Goal: Task Accomplishment & Management: Use online tool/utility

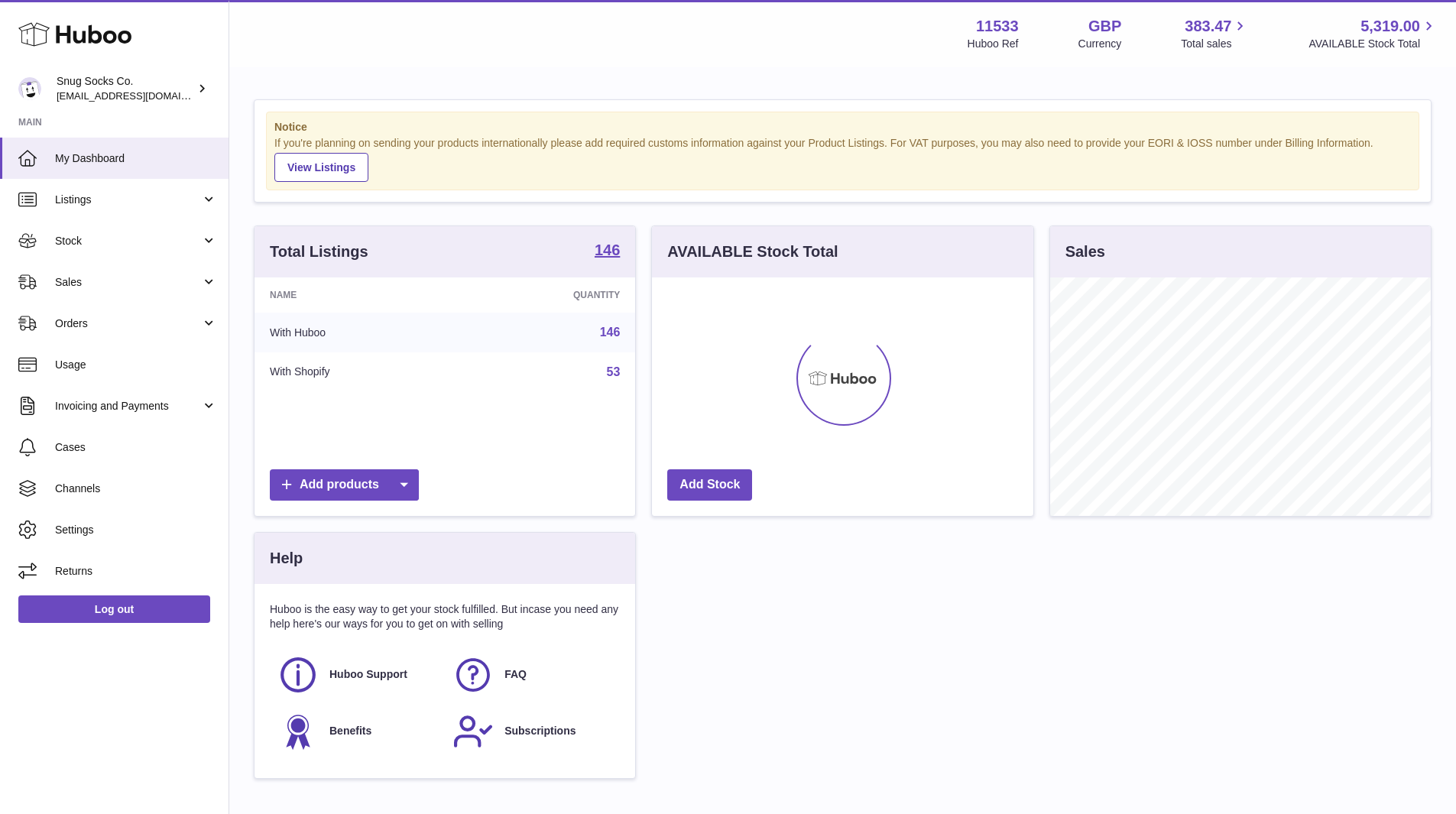
scroll to position [238, 382]
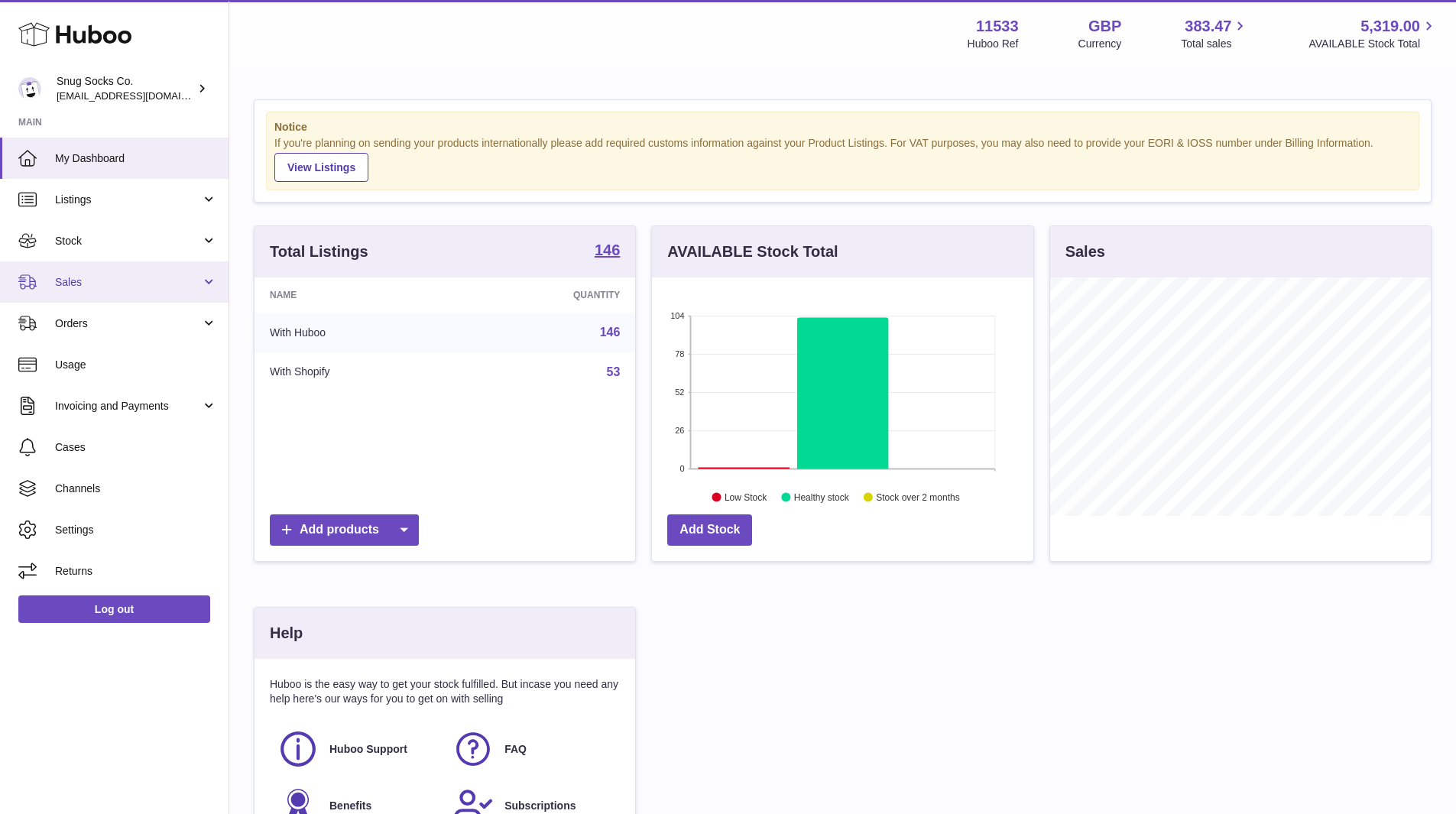
click at [120, 284] on span "Sales" at bounding box center [129, 282] width 146 height 15
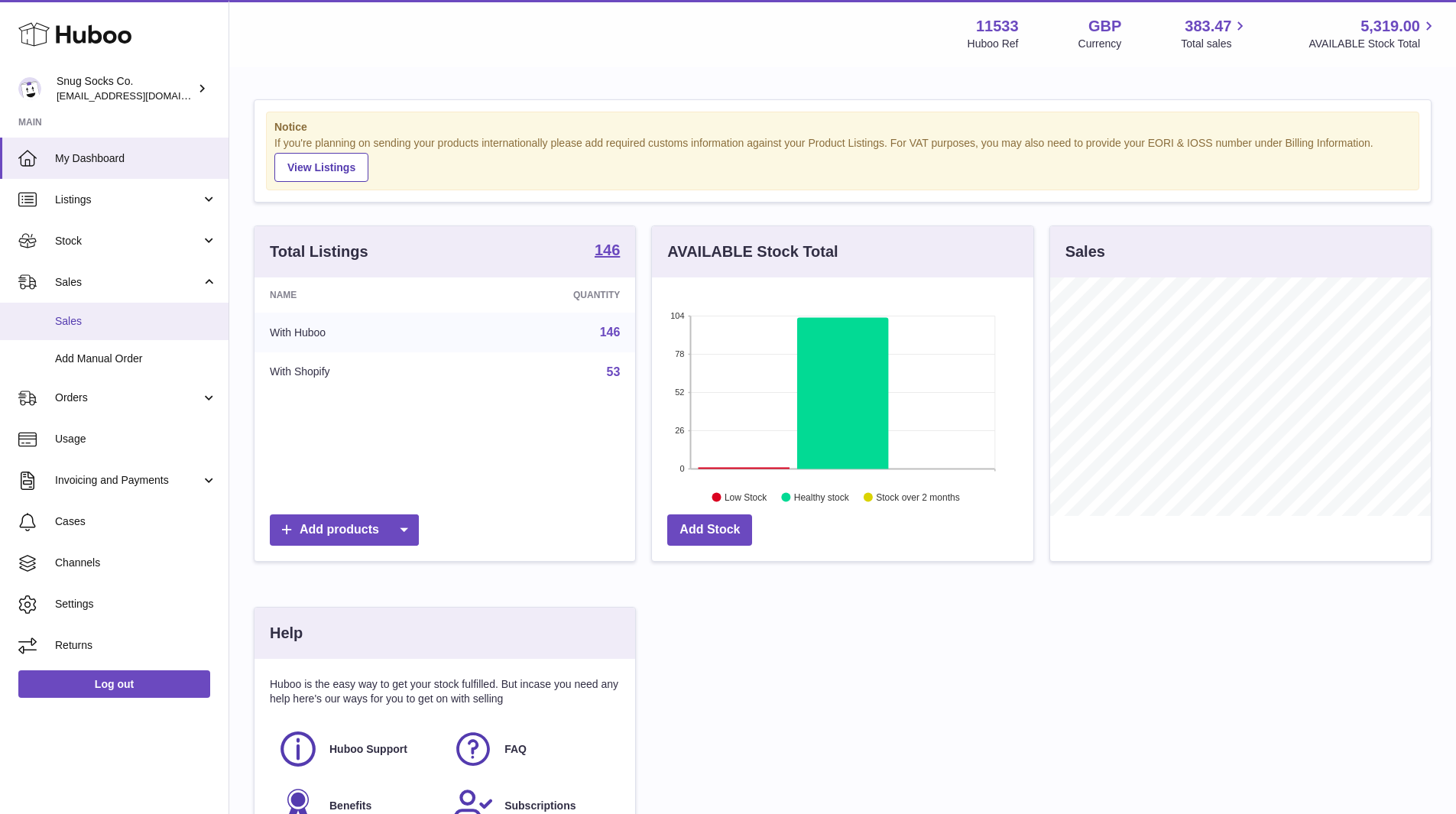
click at [80, 313] on link "Sales" at bounding box center [114, 321] width 228 height 38
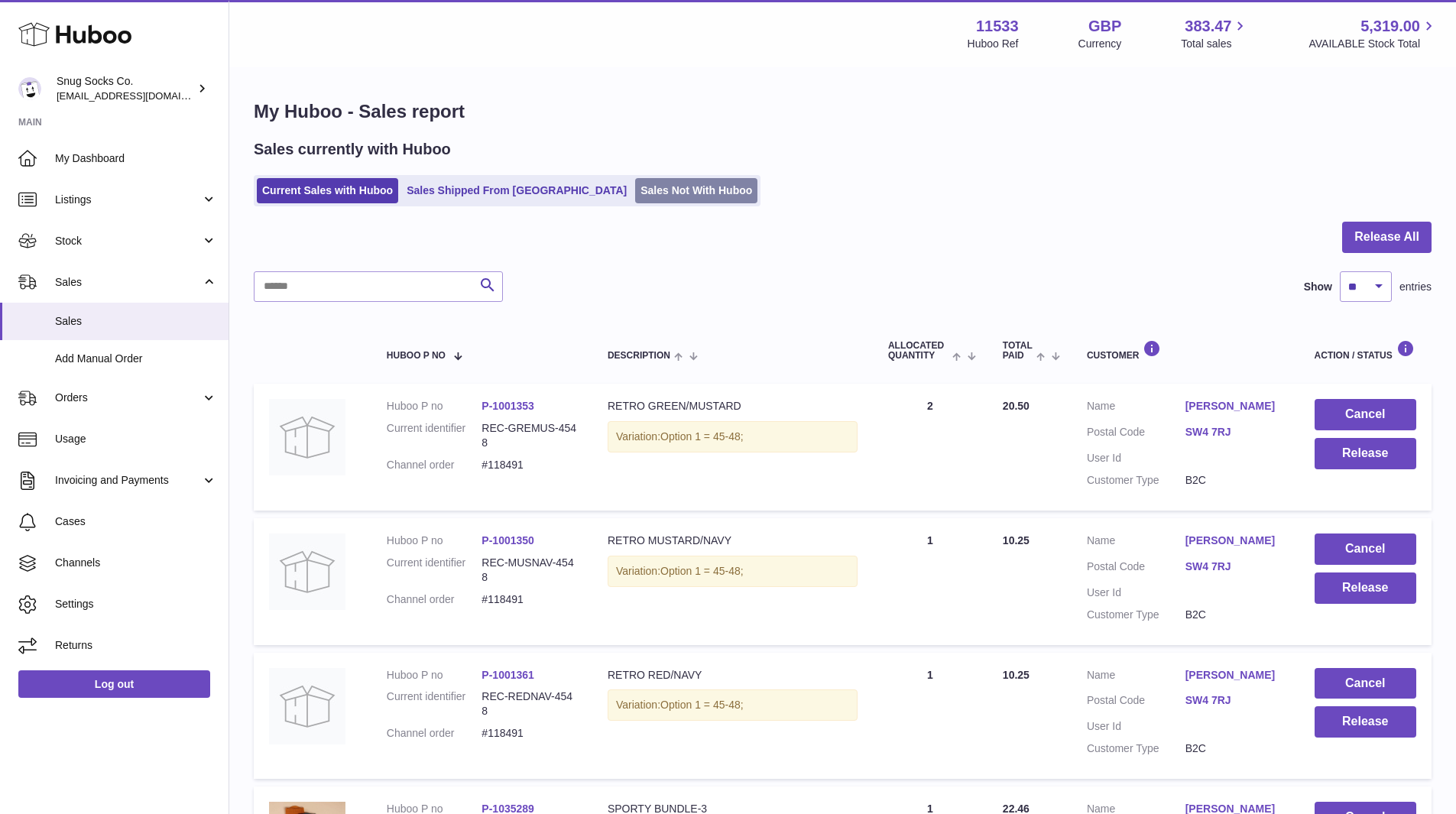
click at [657, 182] on link "Sales Not With Huboo" at bounding box center [696, 190] width 123 height 25
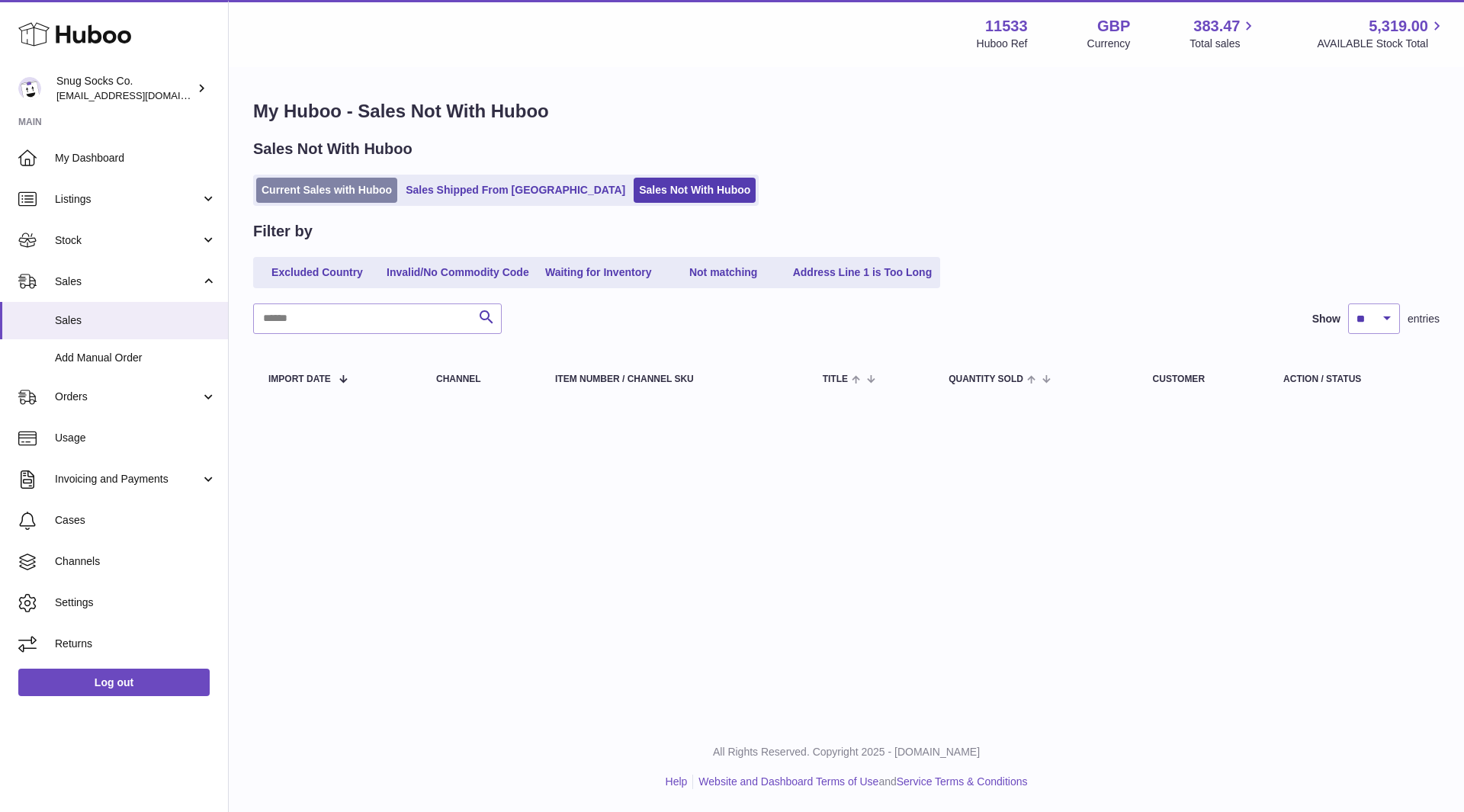
click at [338, 186] on link "Current Sales with Huboo" at bounding box center [327, 189] width 141 height 25
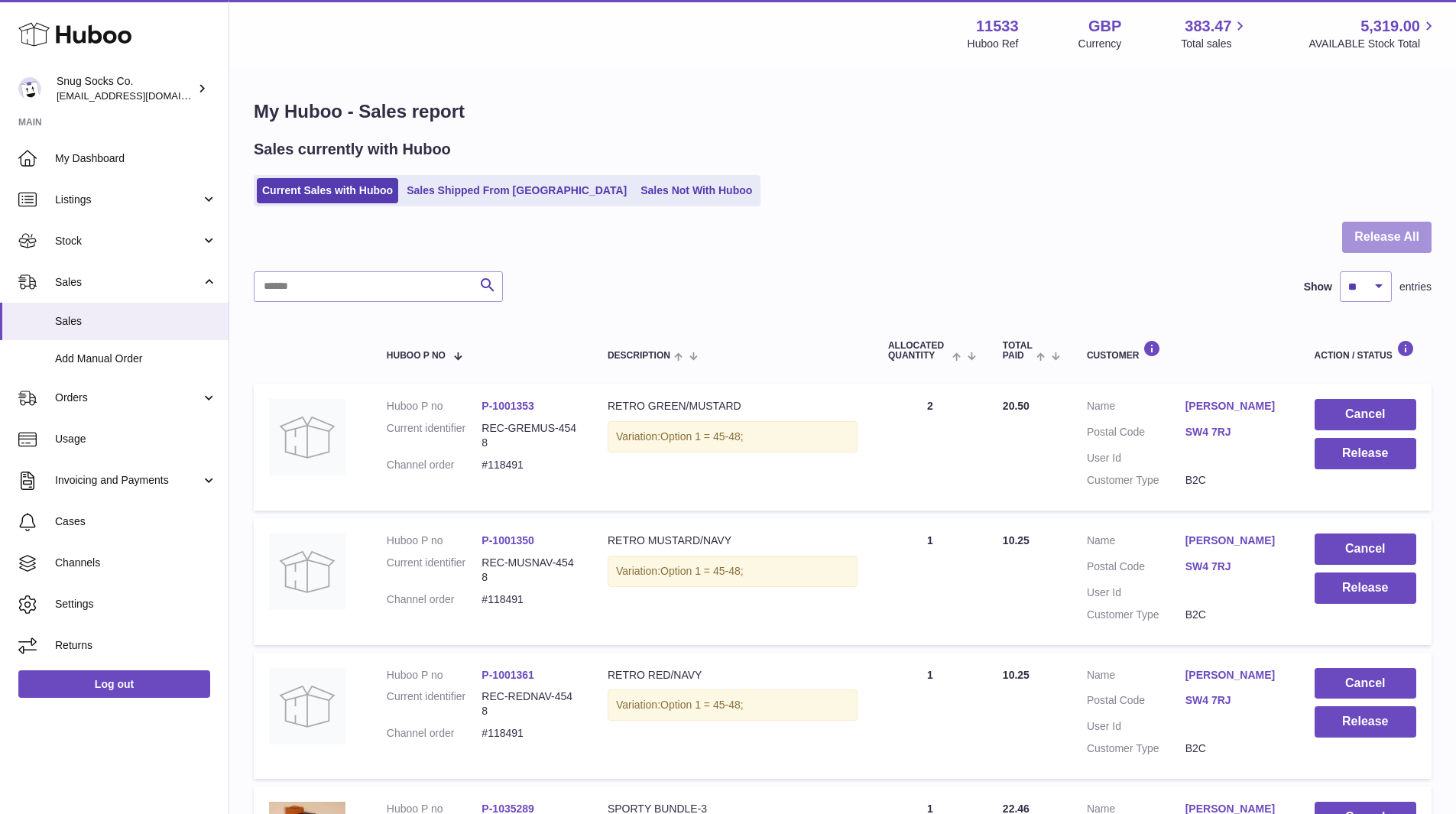
click at [1373, 247] on button "Release All" at bounding box center [1387, 237] width 89 height 32
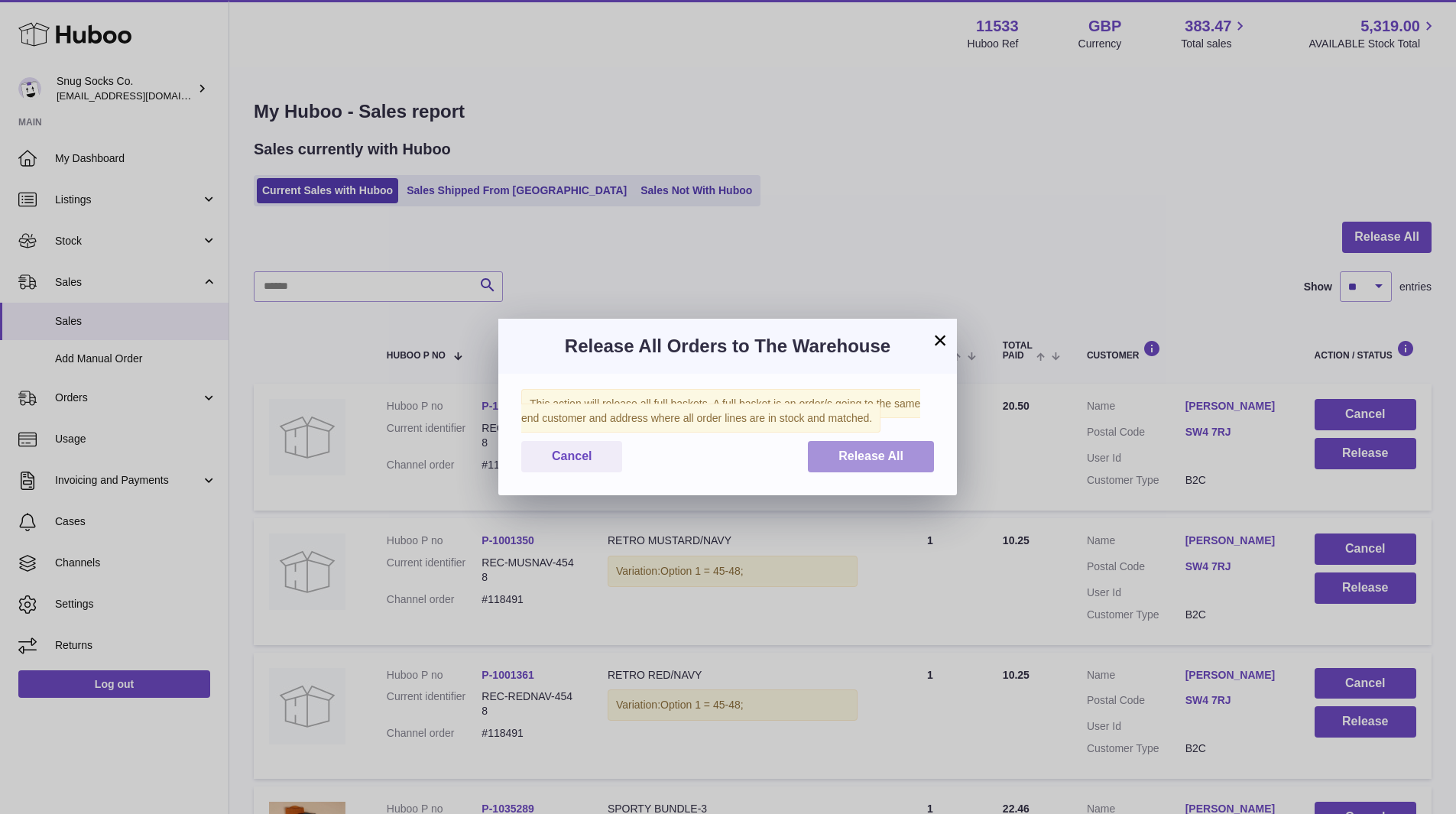
drag, startPoint x: 852, startPoint y: 449, endPoint x: 882, endPoint y: 407, distance: 51.6
click at [853, 449] on button "Release All" at bounding box center [870, 457] width 126 height 32
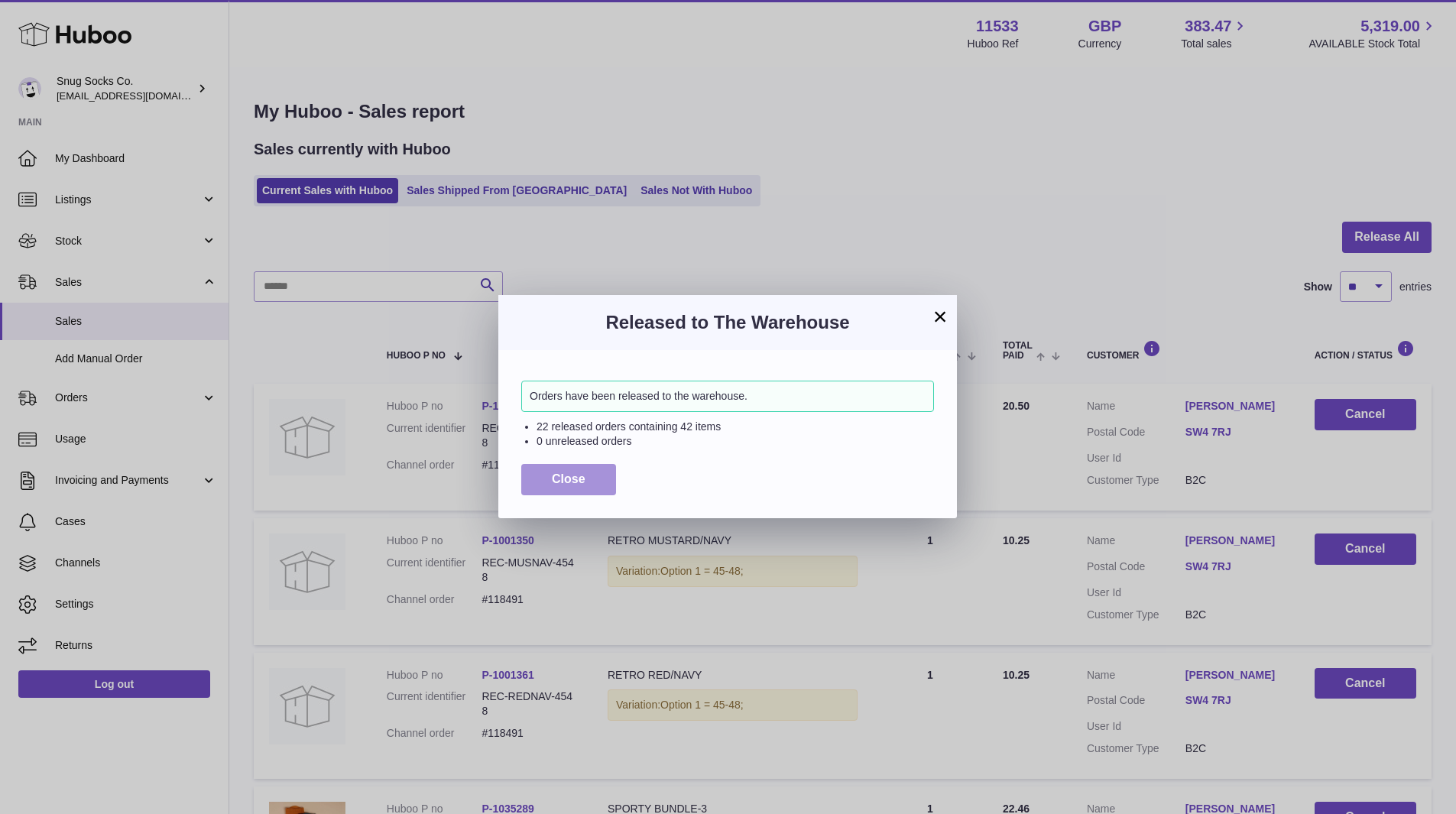
click at [587, 480] on button "Close" at bounding box center [569, 480] width 95 height 32
